Goal: Information Seeking & Learning: Learn about a topic

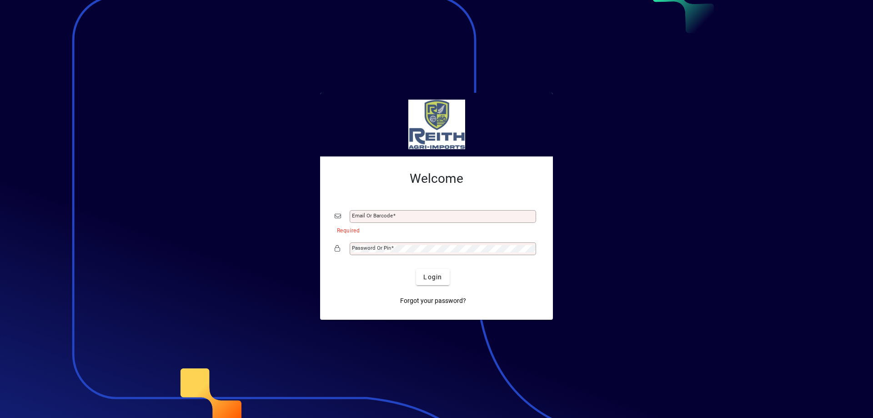
click at [368, 210] on div "Email or Barcode" at bounding box center [443, 216] width 186 height 13
type input "*"
type input "**********"
click at [356, 247] on mat-label "Password or Pin" at bounding box center [371, 248] width 39 height 6
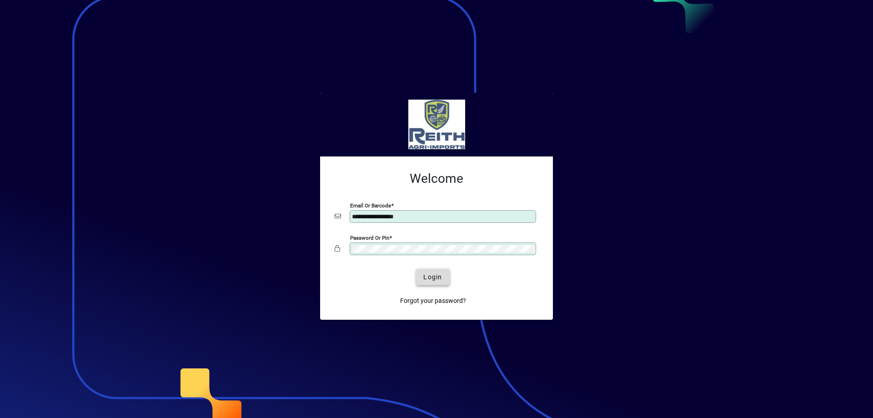
click at [433, 279] on span "Login" at bounding box center [432, 277] width 19 height 10
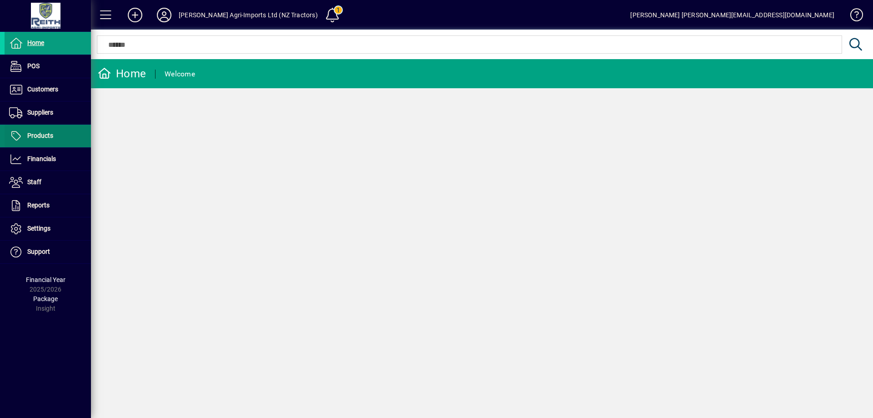
click at [37, 133] on span "Products" at bounding box center [40, 135] width 26 height 7
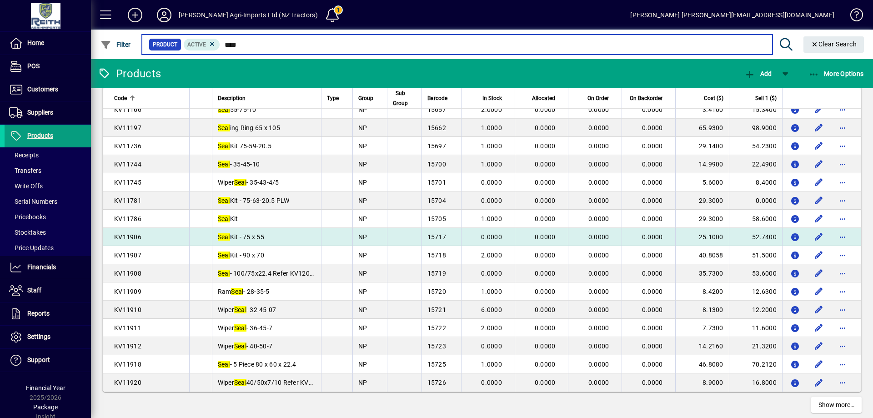
scroll to position [1563, 0]
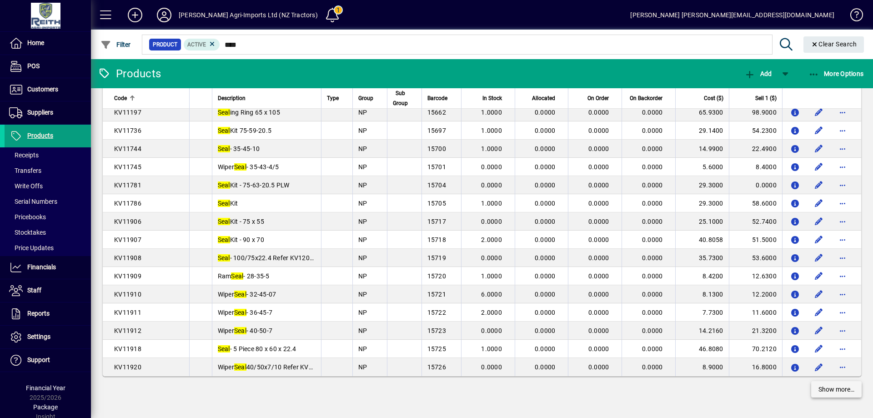
click at [825, 391] on span "Show more…" at bounding box center [836, 390] width 36 height 10
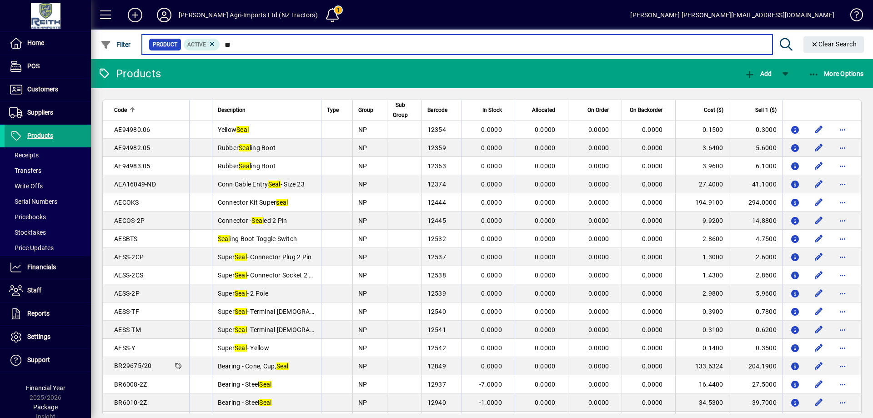
type input "*"
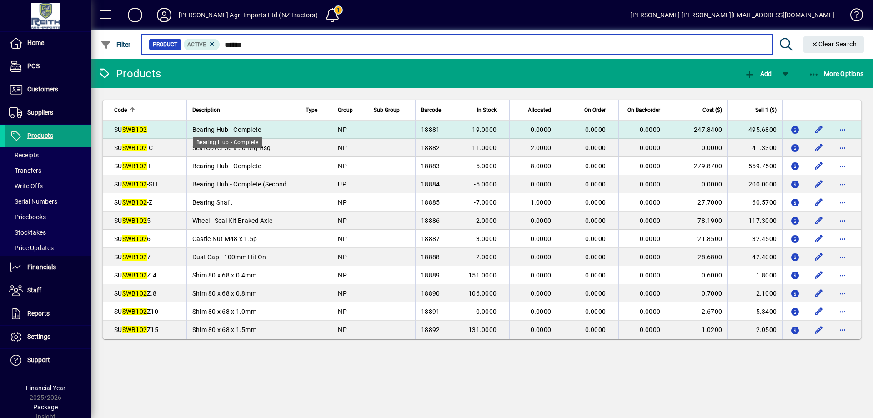
type input "******"
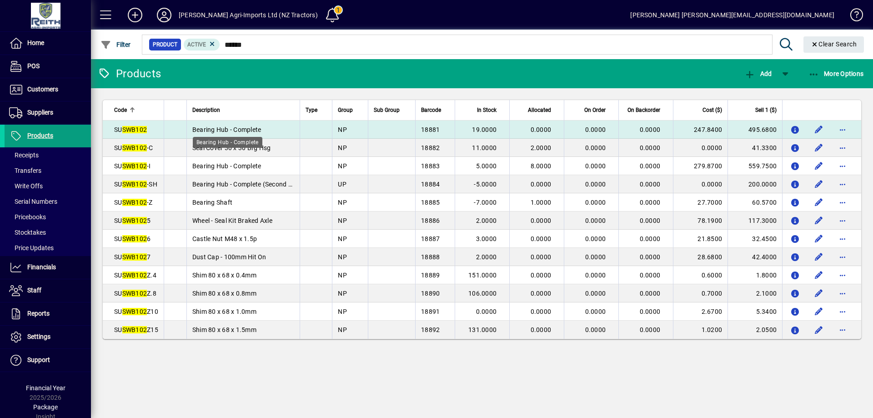
click at [237, 126] on span "Bearing Hub - Complete" at bounding box center [226, 129] width 69 height 7
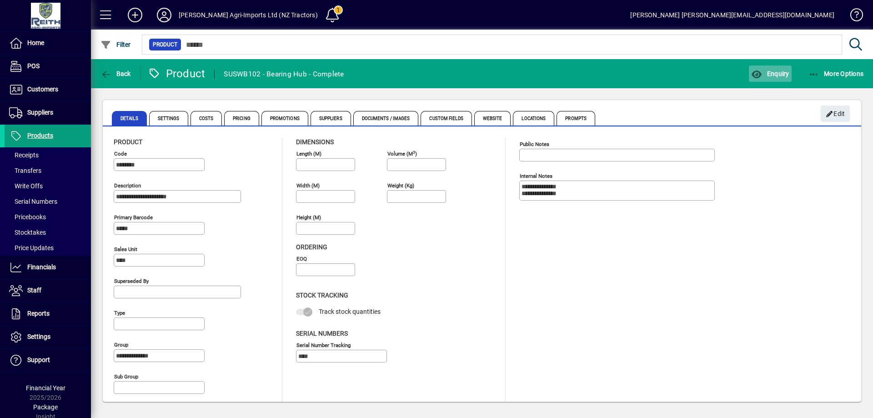
click at [772, 70] on span "Enquiry" at bounding box center [770, 73] width 38 height 7
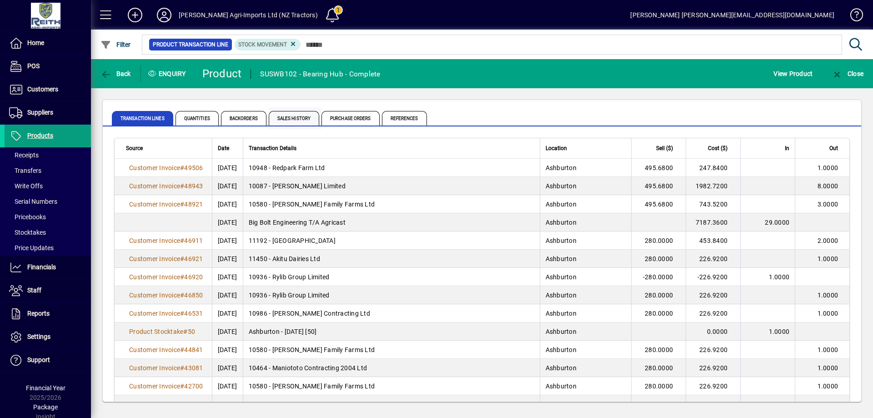
click at [292, 118] on span "Sales History" at bounding box center [294, 118] width 50 height 15
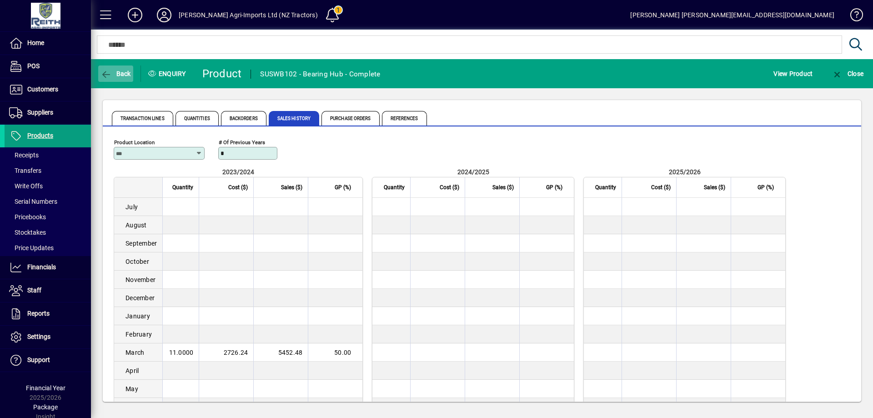
click at [122, 75] on span "Back" at bounding box center [115, 73] width 30 height 7
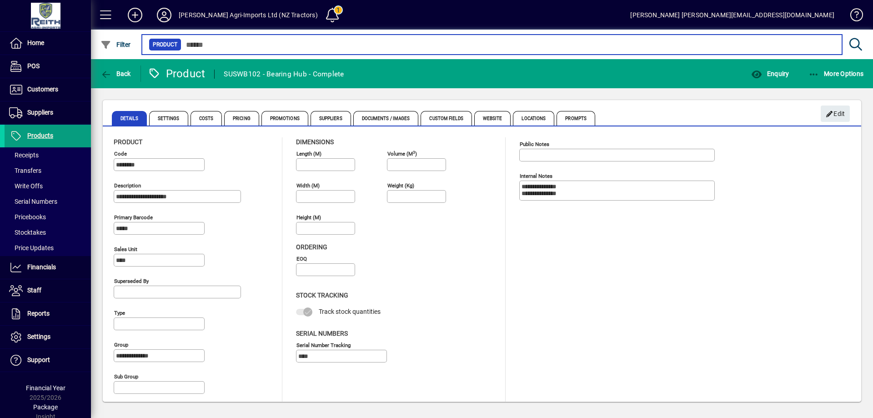
click at [209, 46] on input "text" at bounding box center [507, 44] width 653 height 13
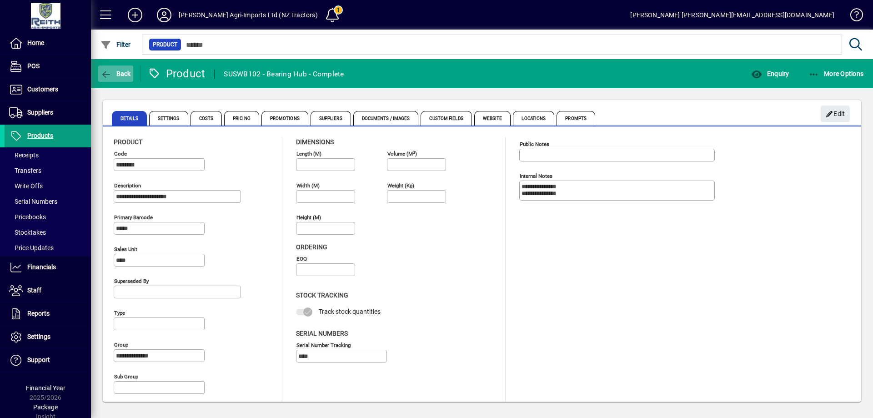
click at [119, 72] on span "Back" at bounding box center [115, 73] width 30 height 7
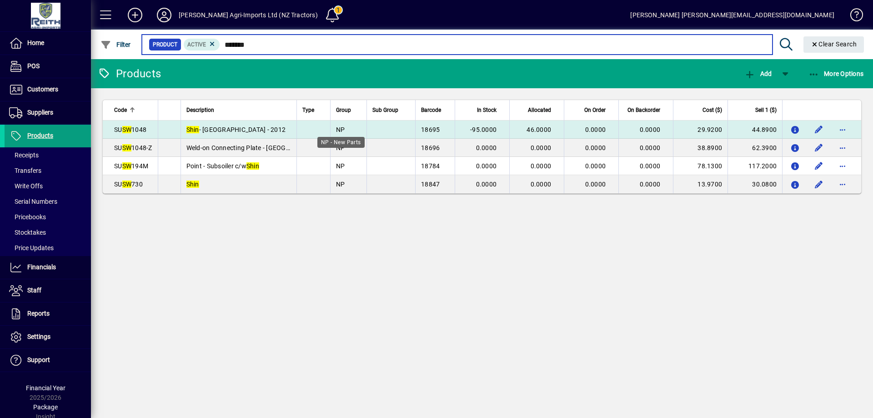
type input "*******"
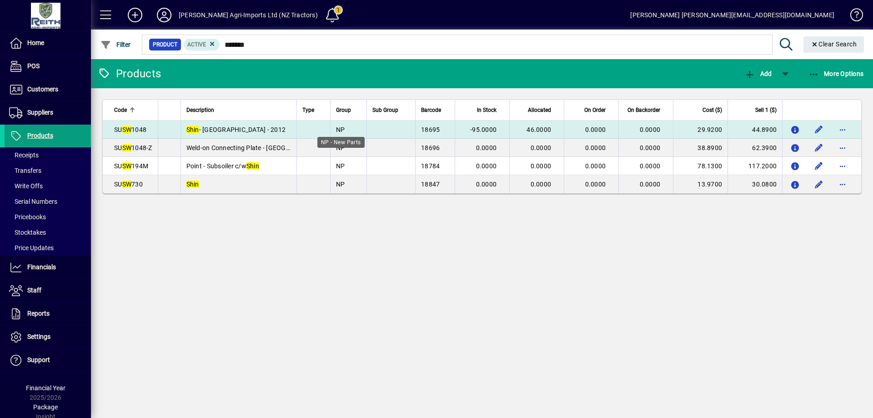
click at [344, 129] on span "NP" at bounding box center [340, 129] width 9 height 7
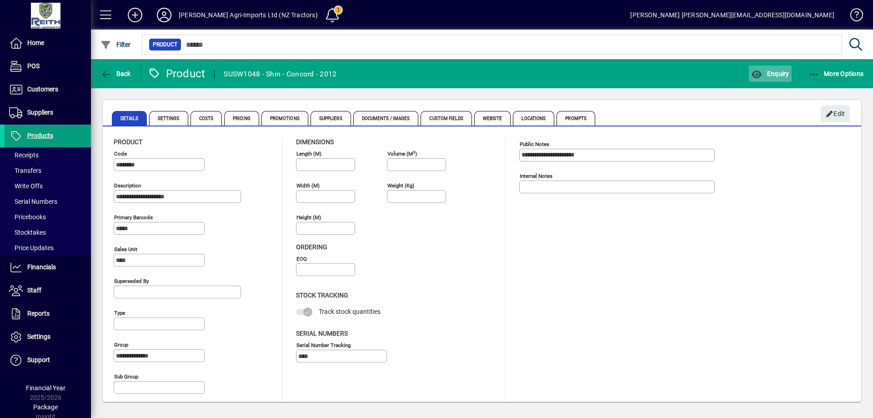
click at [776, 75] on span "Enquiry" at bounding box center [770, 73] width 38 height 7
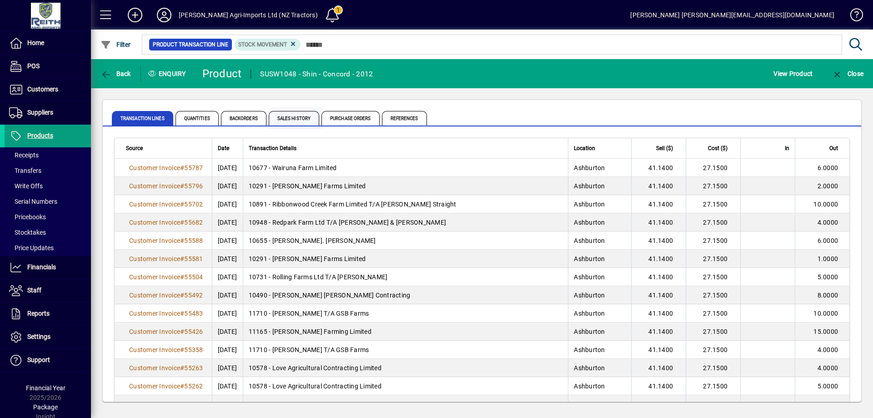
click at [292, 119] on span "Sales History" at bounding box center [294, 118] width 50 height 15
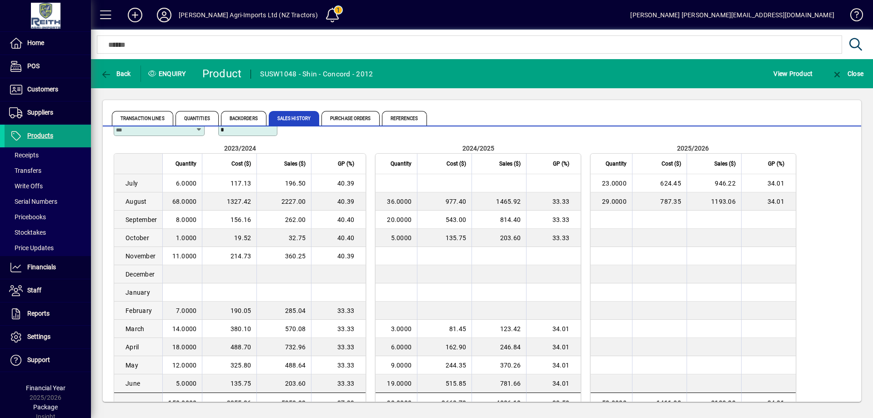
scroll to position [43, 0]
